Goal: Information Seeking & Learning: Learn about a topic

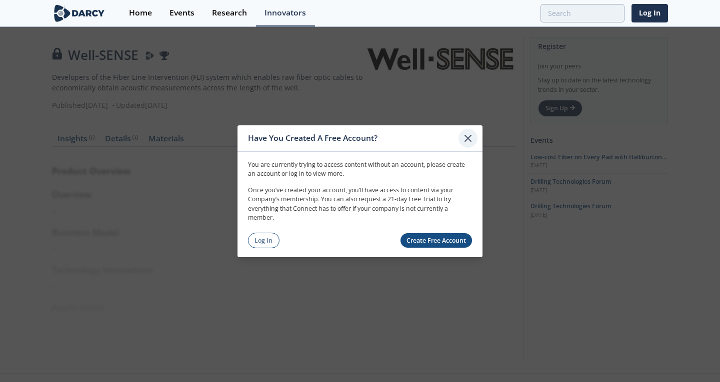
click at [472, 136] on icon at bounding box center [468, 138] width 12 height 12
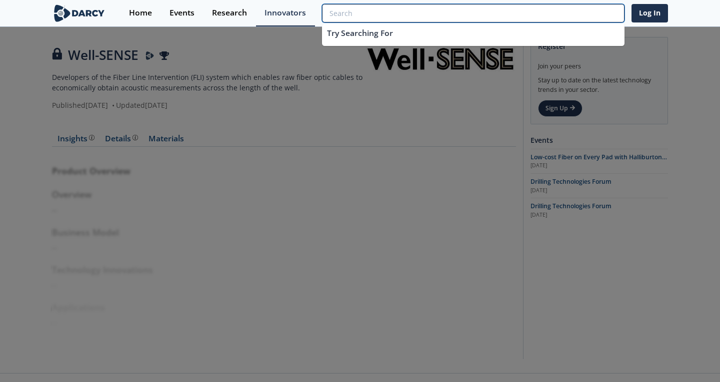
click at [573, 20] on input "search" at bounding box center [473, 13] width 302 height 18
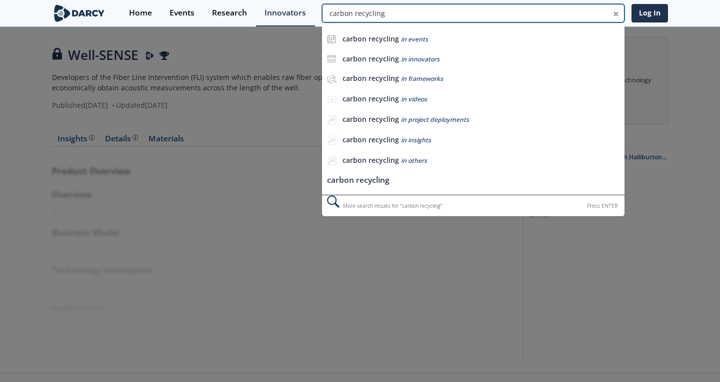
type input "carbon recycling"
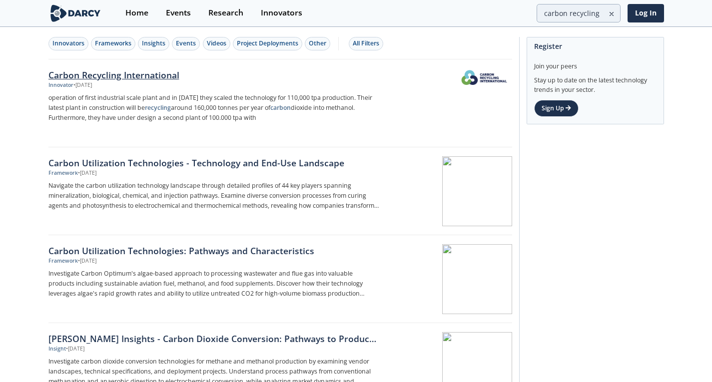
click at [151, 72] on div "Carbon Recycling International" at bounding box center [213, 74] width 331 height 13
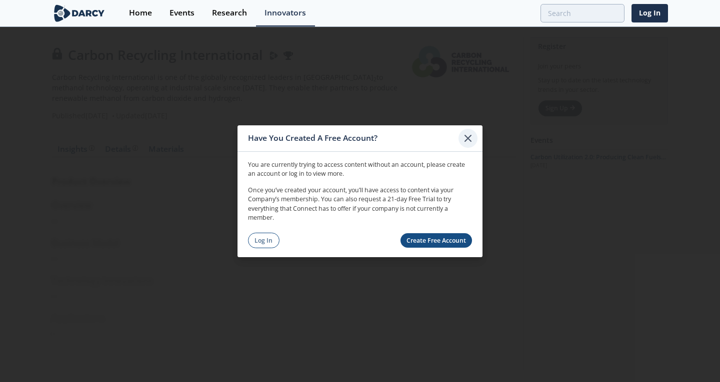
click at [471, 140] on icon at bounding box center [468, 138] width 12 height 12
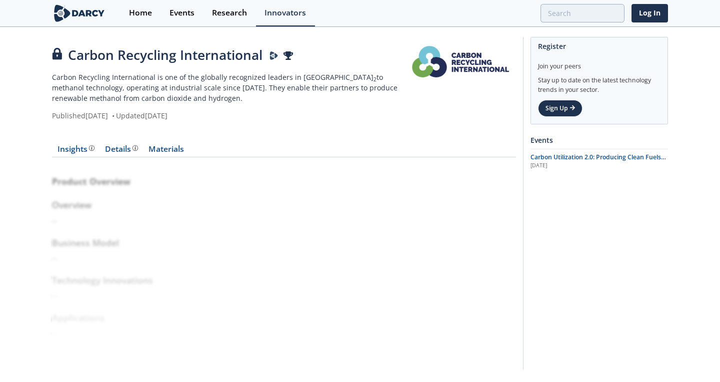
click at [302, 79] on p "Carbon Recycling International is one of the globally recognized leaders in CO …" at bounding box center [231, 87] width 359 height 31
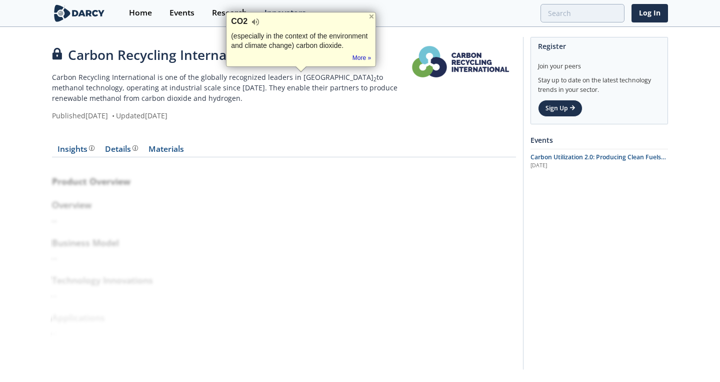
click at [325, 89] on p "Carbon Recycling International is one of the globally recognized leaders in CO …" at bounding box center [231, 87] width 359 height 31
